Goal: Transaction & Acquisition: Purchase product/service

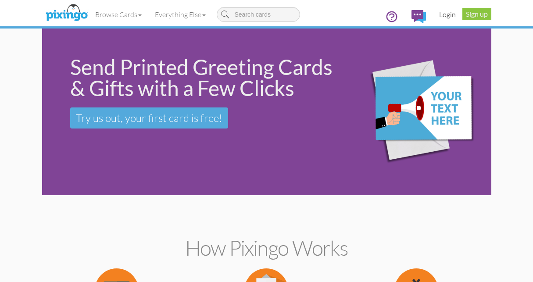
click at [446, 15] on link "Login" at bounding box center [448, 15] width 30 height 22
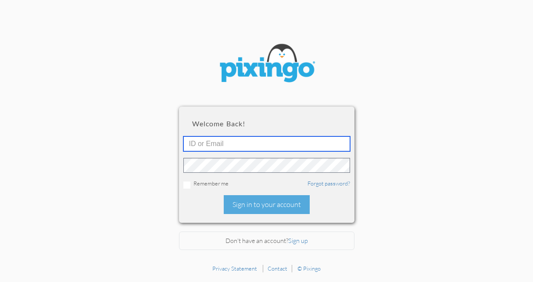
type input "1648"
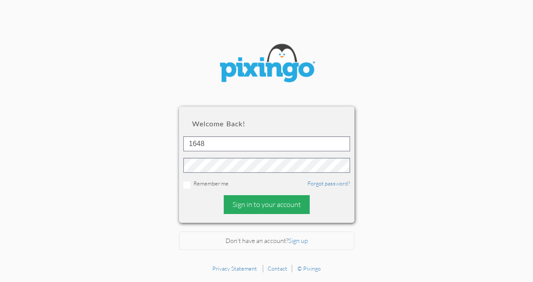
click at [248, 206] on div "Sign in to your account" at bounding box center [267, 204] width 86 height 19
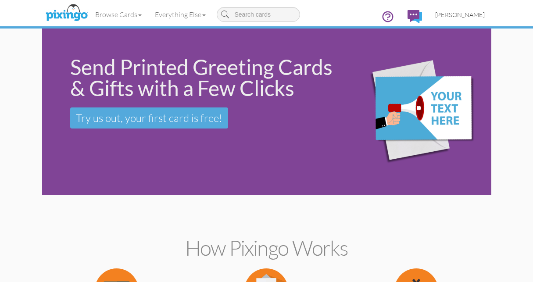
click at [460, 15] on span "[PERSON_NAME]" at bounding box center [460, 14] width 50 height 7
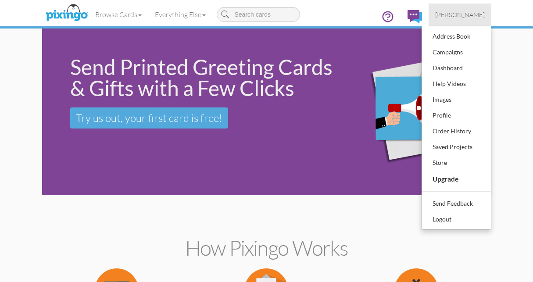
click at [422, 14] on img at bounding box center [415, 16] width 14 height 13
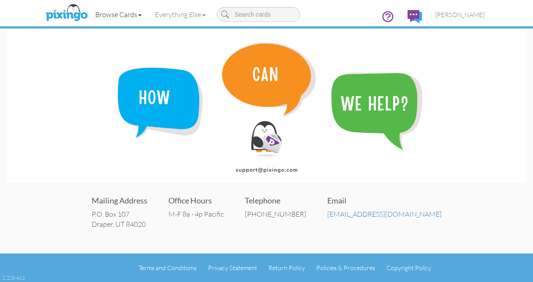
click at [134, 14] on link "Browse Cards" at bounding box center [119, 15] width 60 height 22
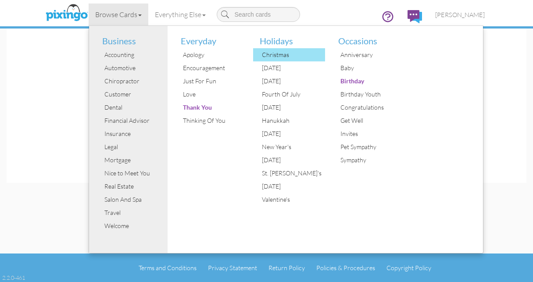
click at [283, 55] on div "Christmas" at bounding box center [293, 54] width 66 height 13
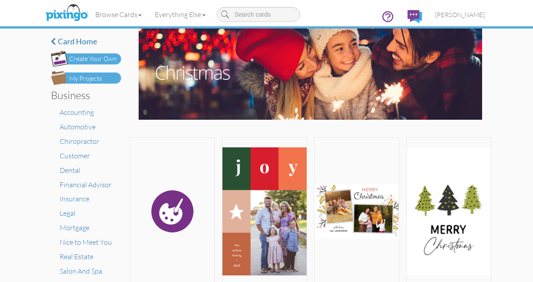
click at [105, 79] on img at bounding box center [86, 78] width 70 height 14
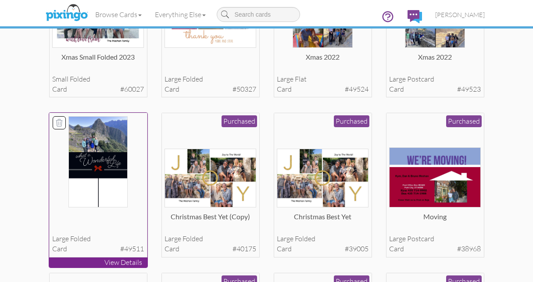
scroll to position [453, 0]
